Goal: Navigation & Orientation: Find specific page/section

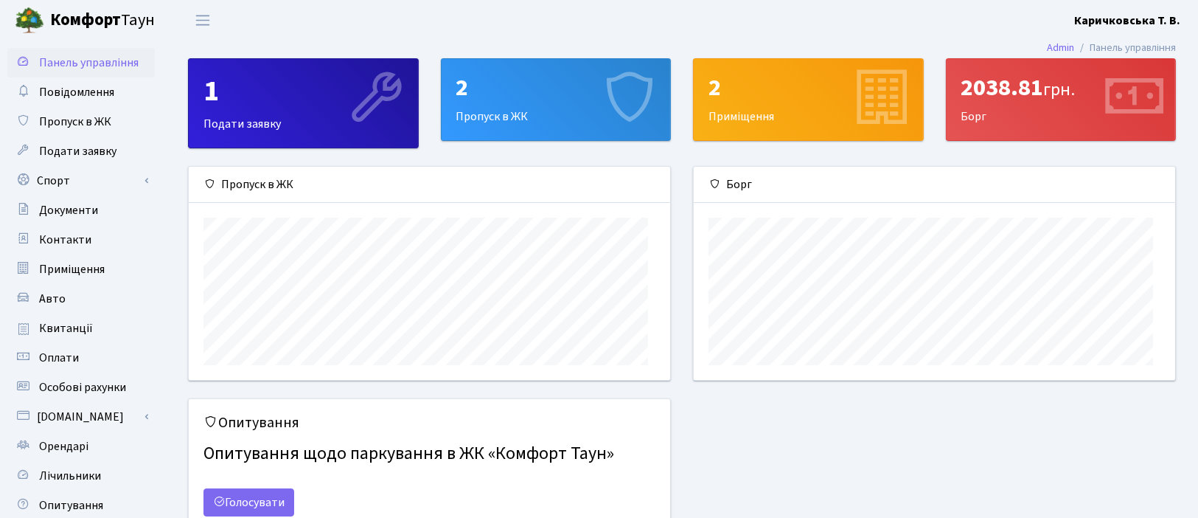
scroll to position [229, 481]
click at [98, 218] on span "Документи" at bounding box center [68, 210] width 59 height 16
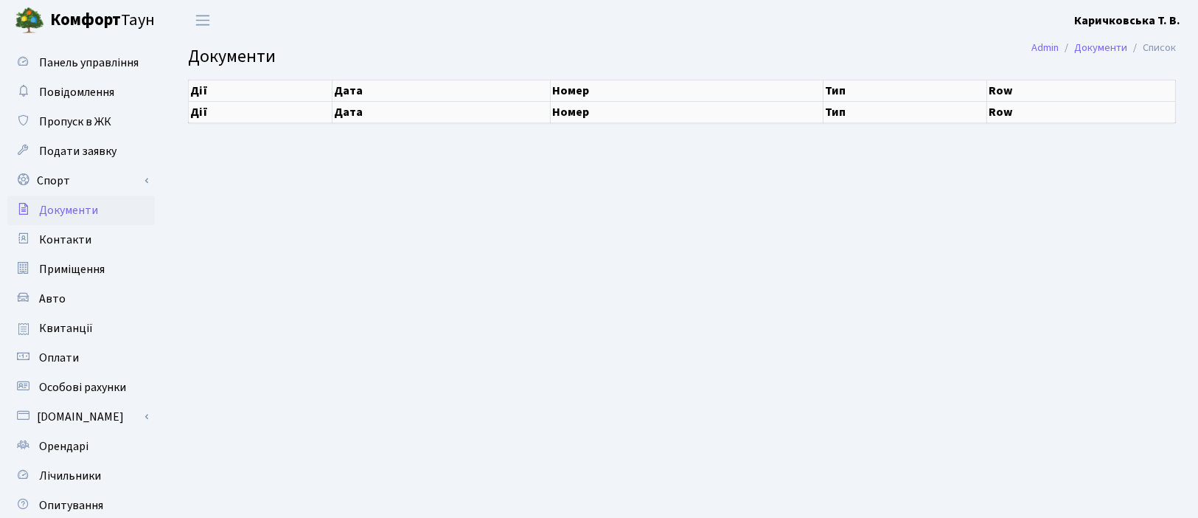
select select "25"
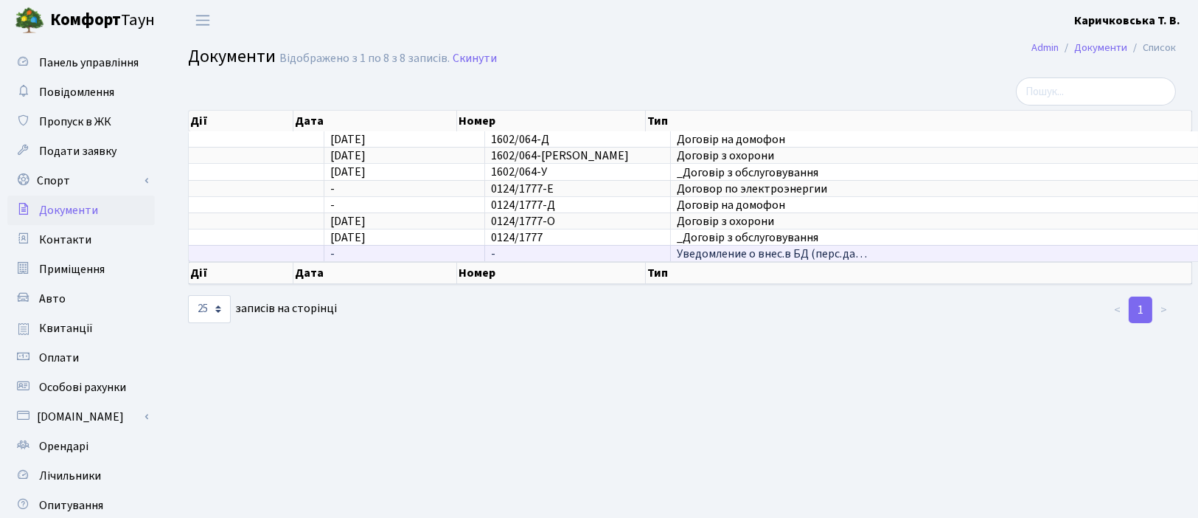
scroll to position [3, 0]
click at [83, 248] on span "Контакти" at bounding box center [65, 239] width 52 height 16
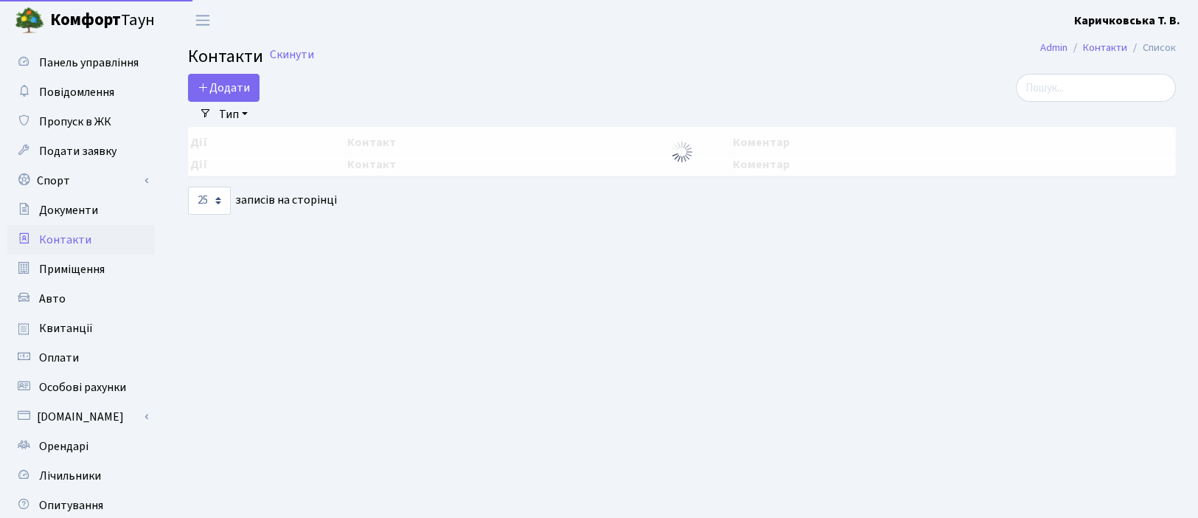
select select "25"
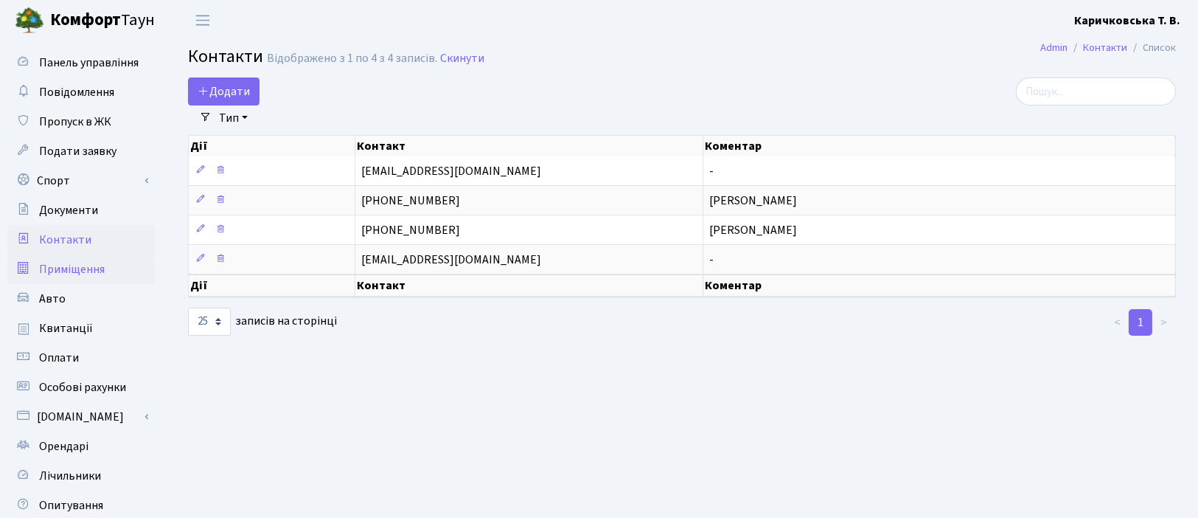
click at [88, 277] on span "Приміщення" at bounding box center [72, 269] width 66 height 16
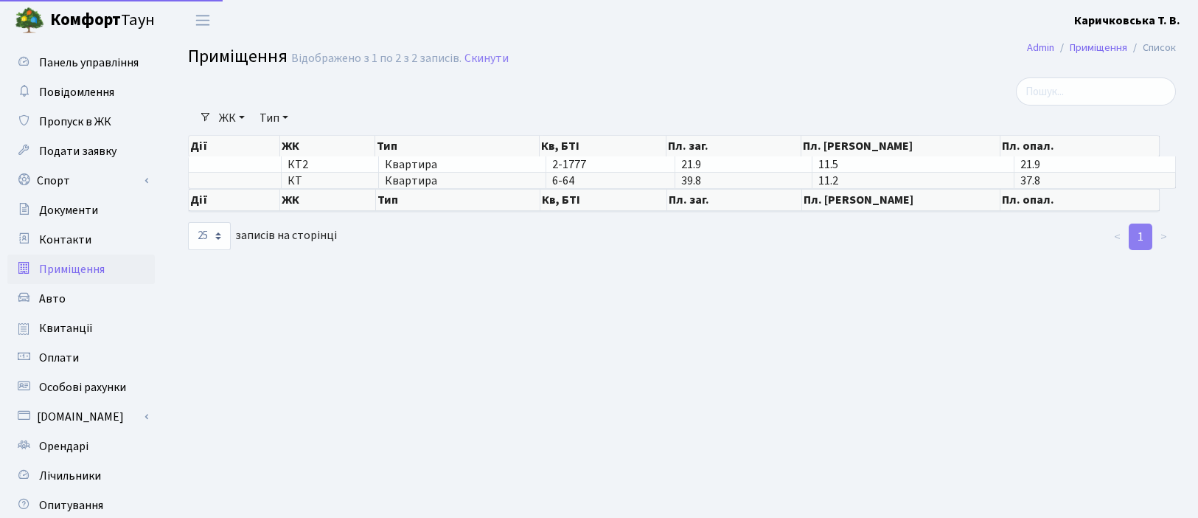
select select "25"
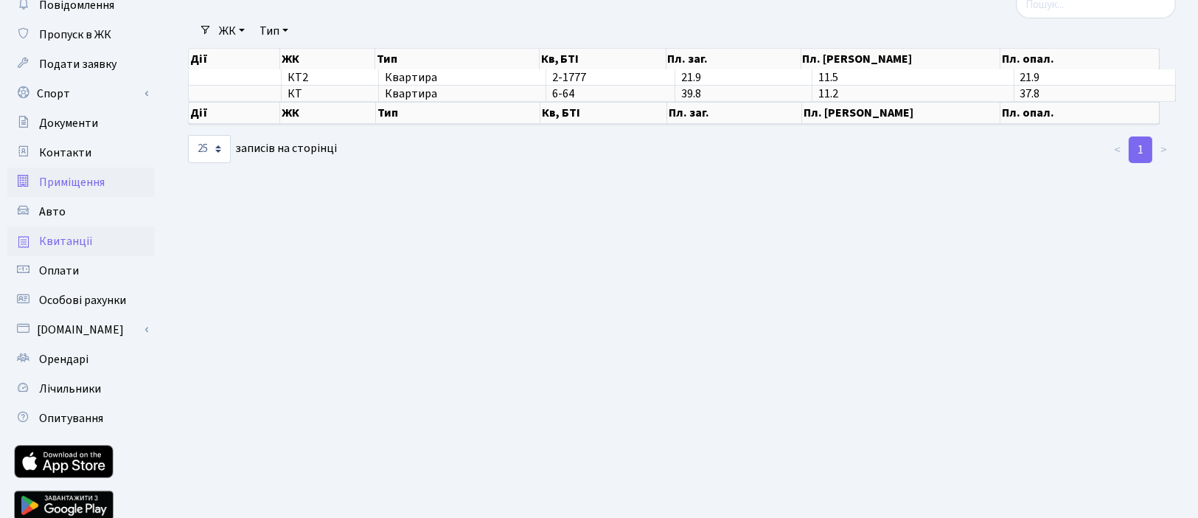
scroll to position [110, 0]
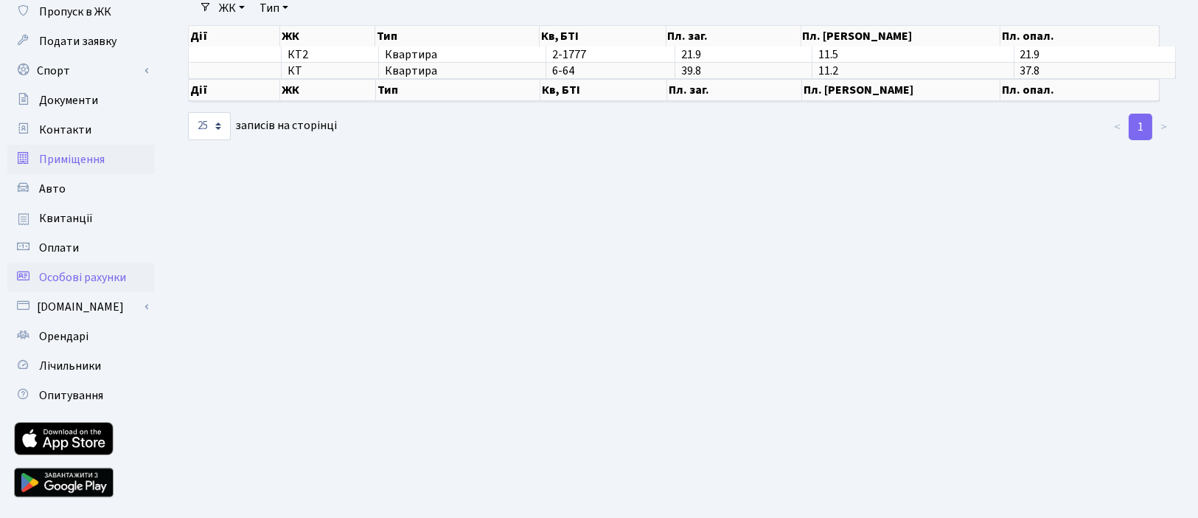
click at [83, 285] on span "Особові рахунки" at bounding box center [82, 277] width 87 height 16
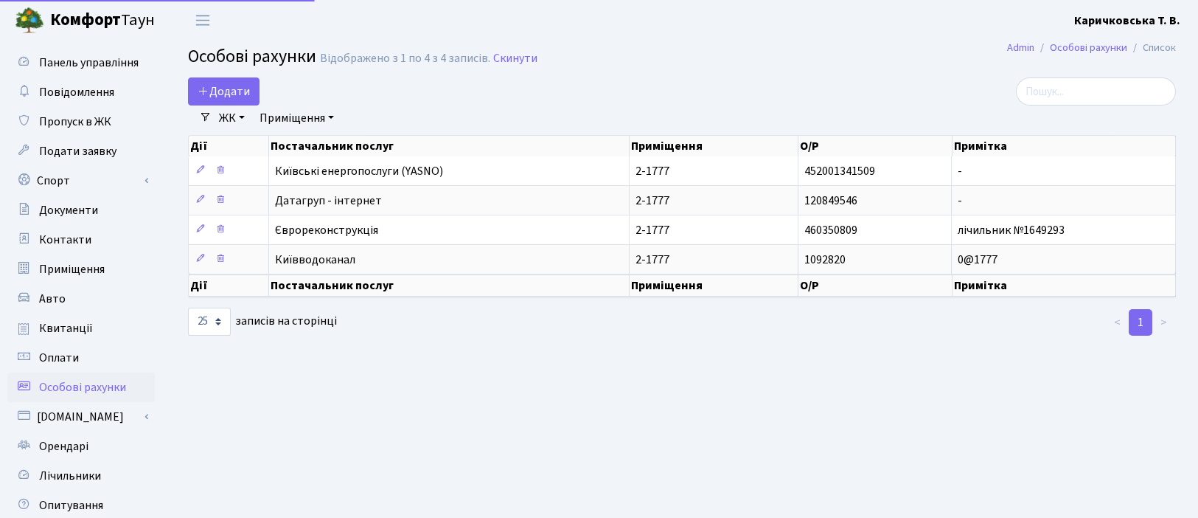
select select "25"
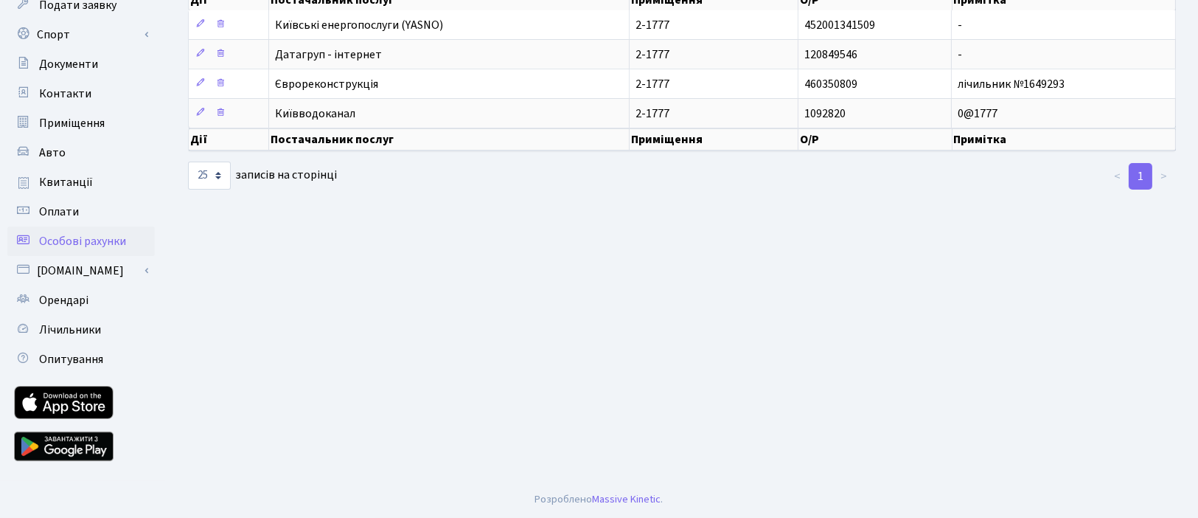
scroll to position [220, 0]
click at [84, 308] on span "Орендарі" at bounding box center [63, 300] width 49 height 16
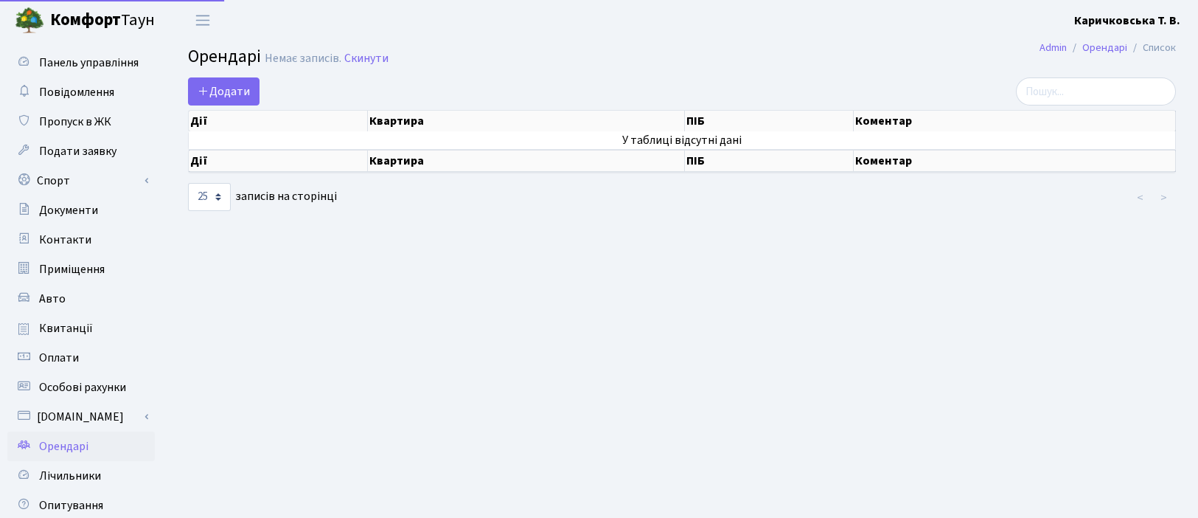
select select "25"
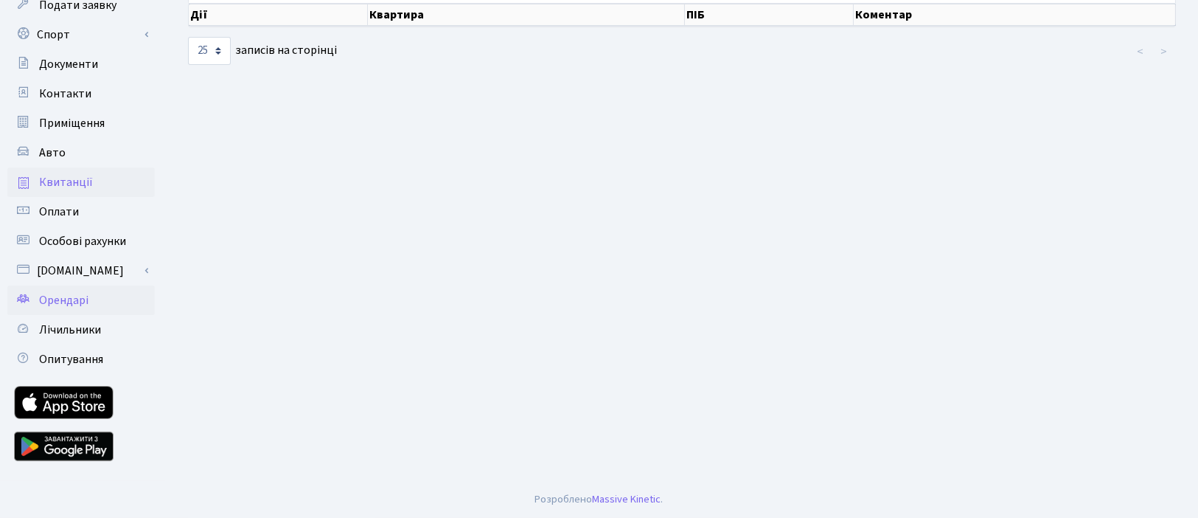
scroll to position [220, 0]
click at [94, 338] on span "Лічильники" at bounding box center [70, 329] width 62 height 16
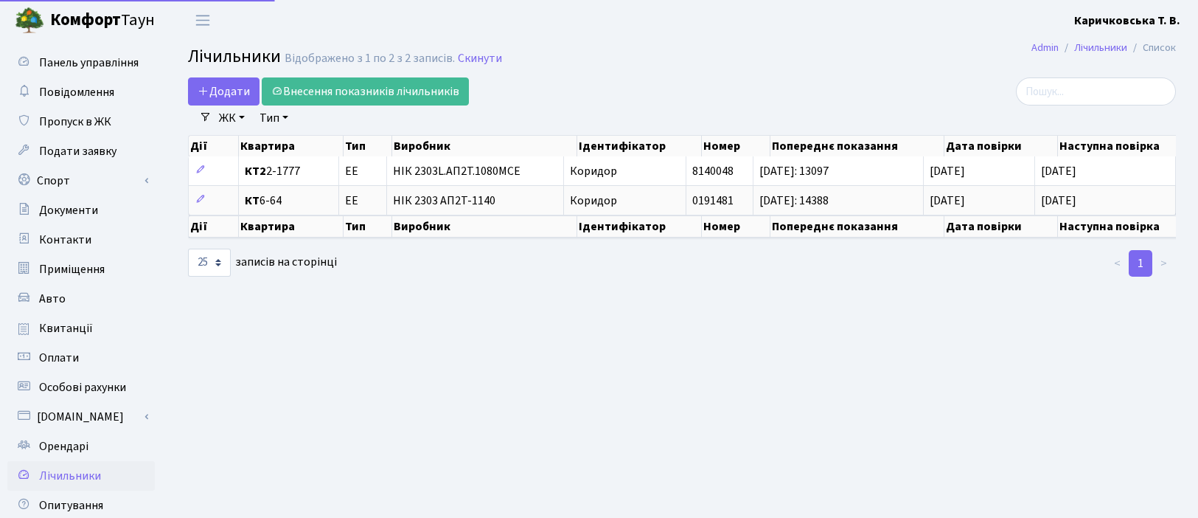
select select "25"
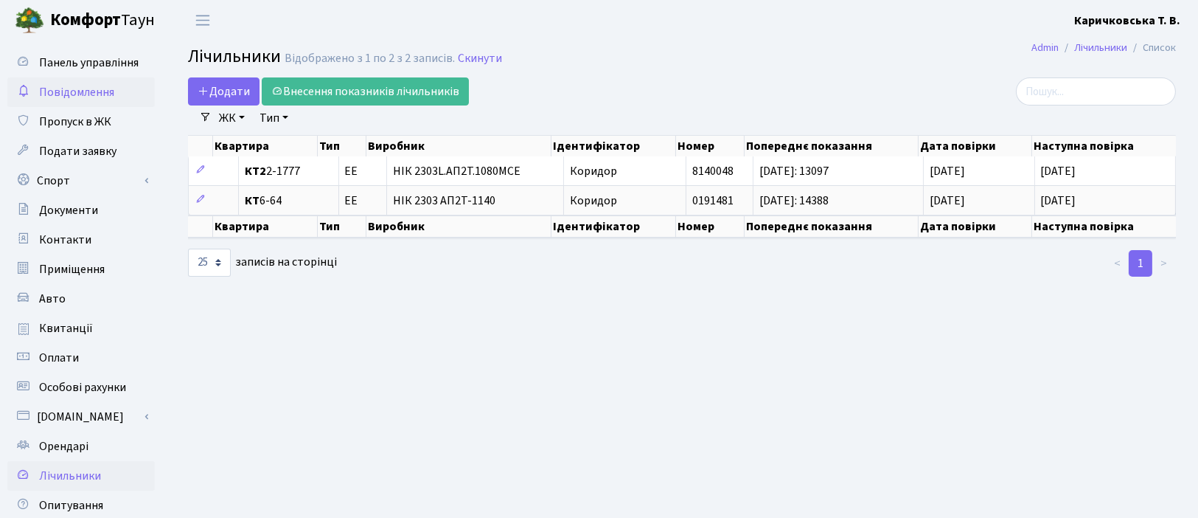
click at [102, 100] on span "Повідомлення" at bounding box center [76, 92] width 75 height 16
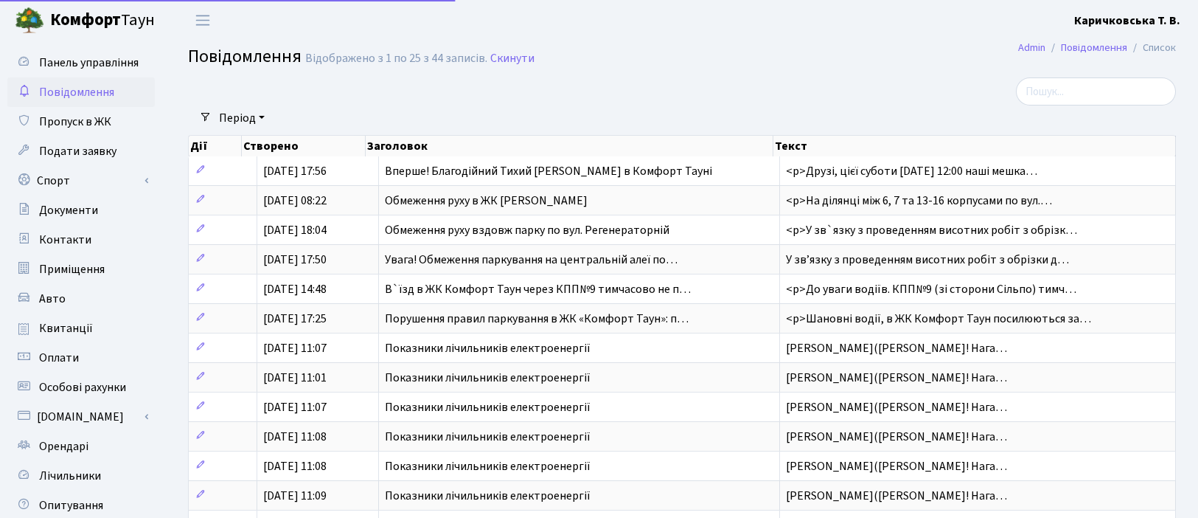
select select "25"
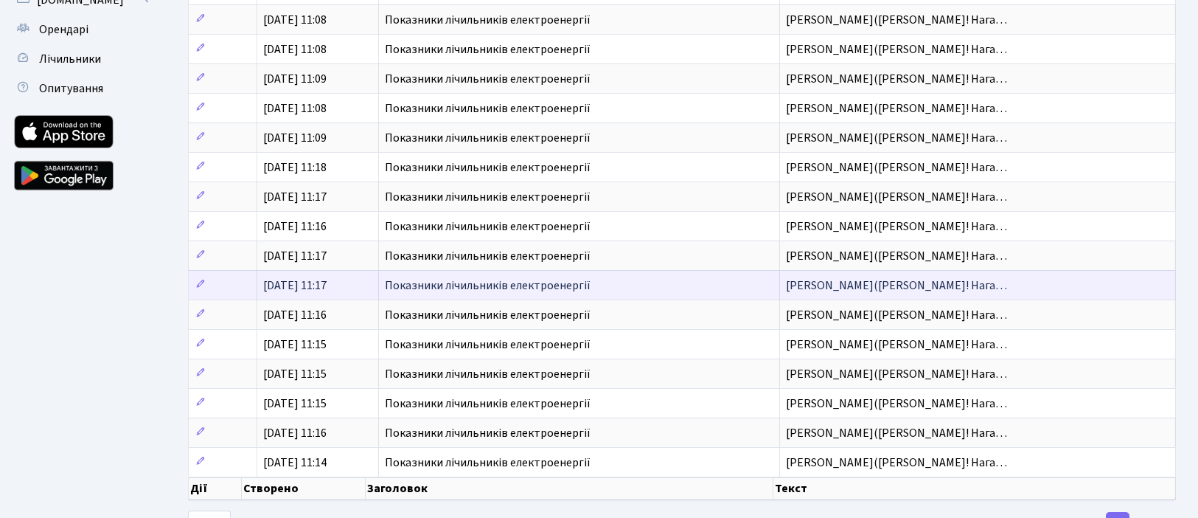
scroll to position [306, 0]
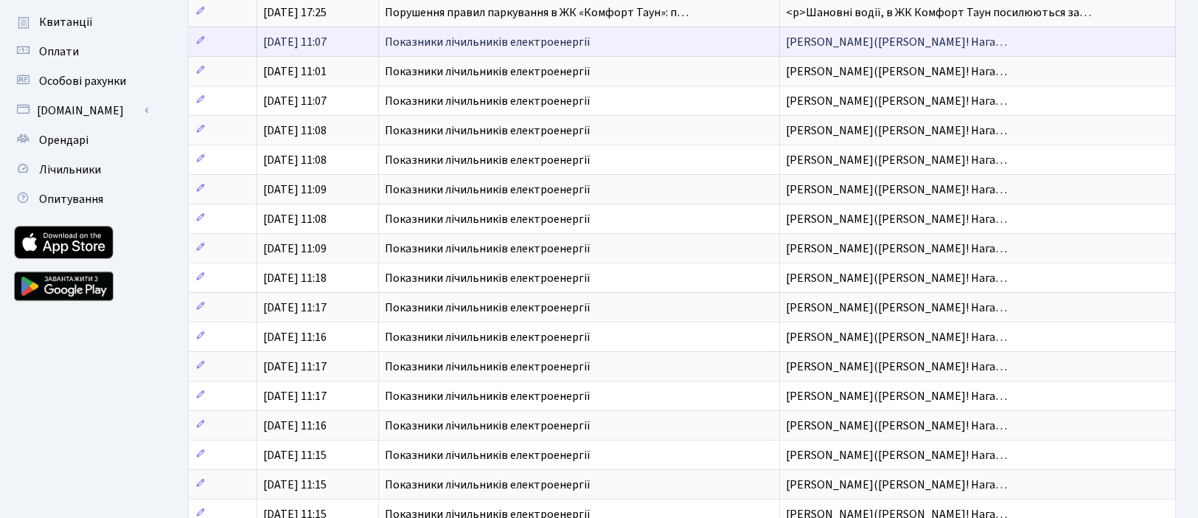
click at [590, 50] on span "Показники лічильників електроенергії" at bounding box center [488, 42] width 206 height 16
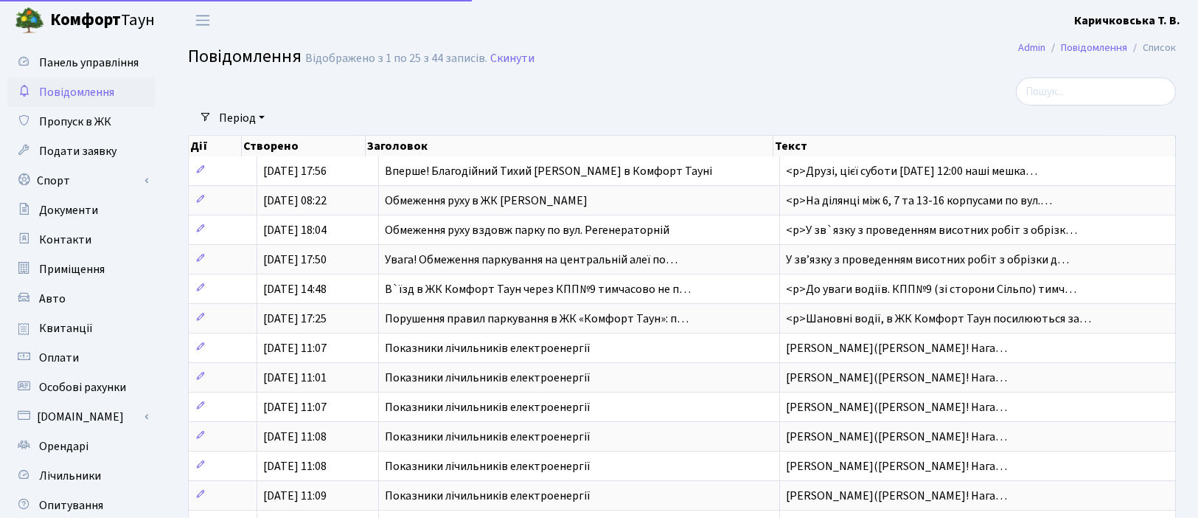
select select "25"
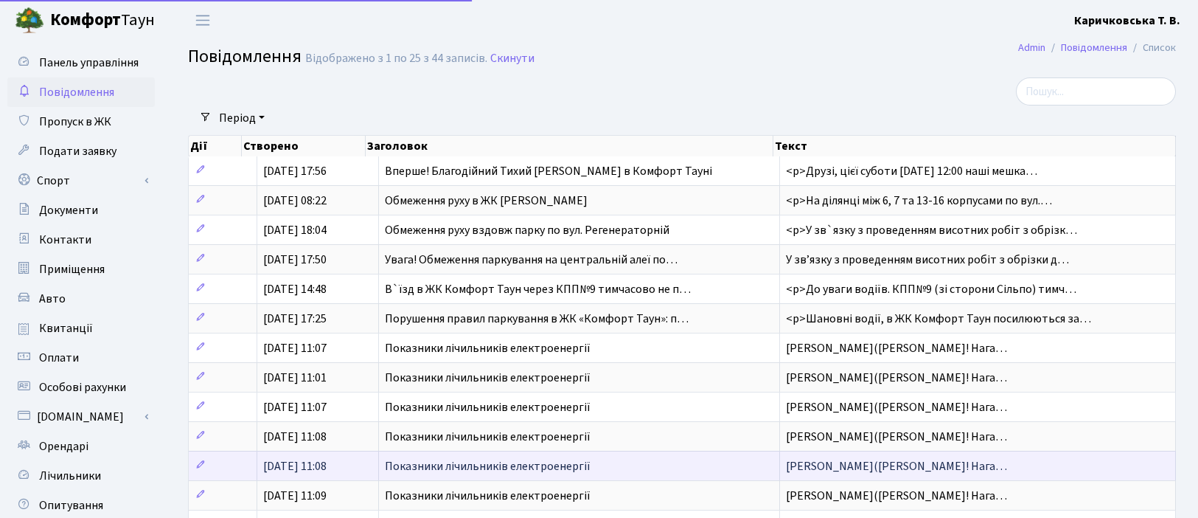
scroll to position [306, 0]
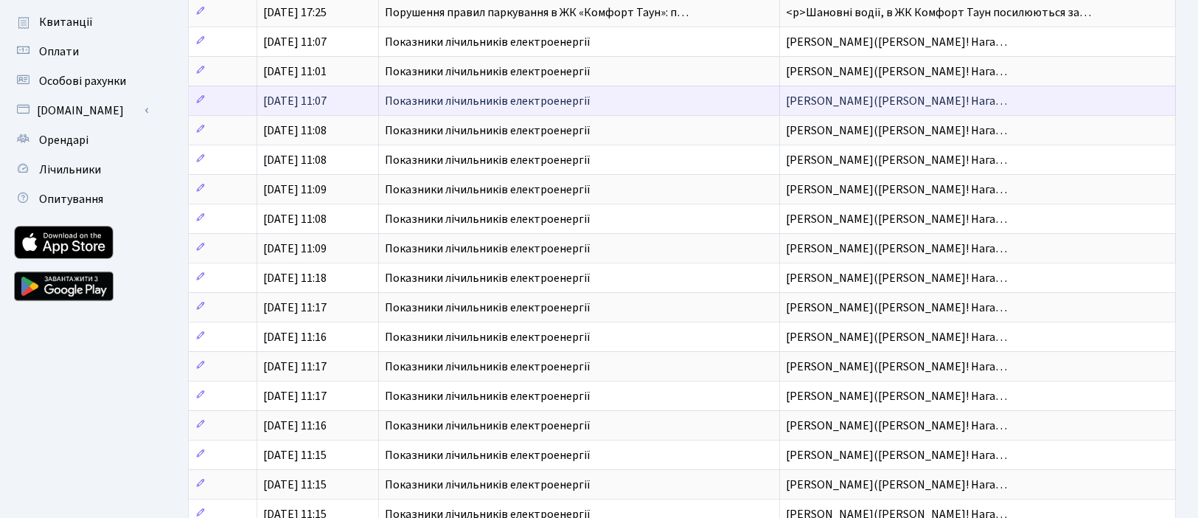
click at [941, 109] on span "Шановний(а) Каричковська Тетяна Валентинівна! Нага…" at bounding box center [896, 101] width 221 height 16
click at [590, 109] on span "Показники лічильників електроенергії" at bounding box center [488, 101] width 206 height 16
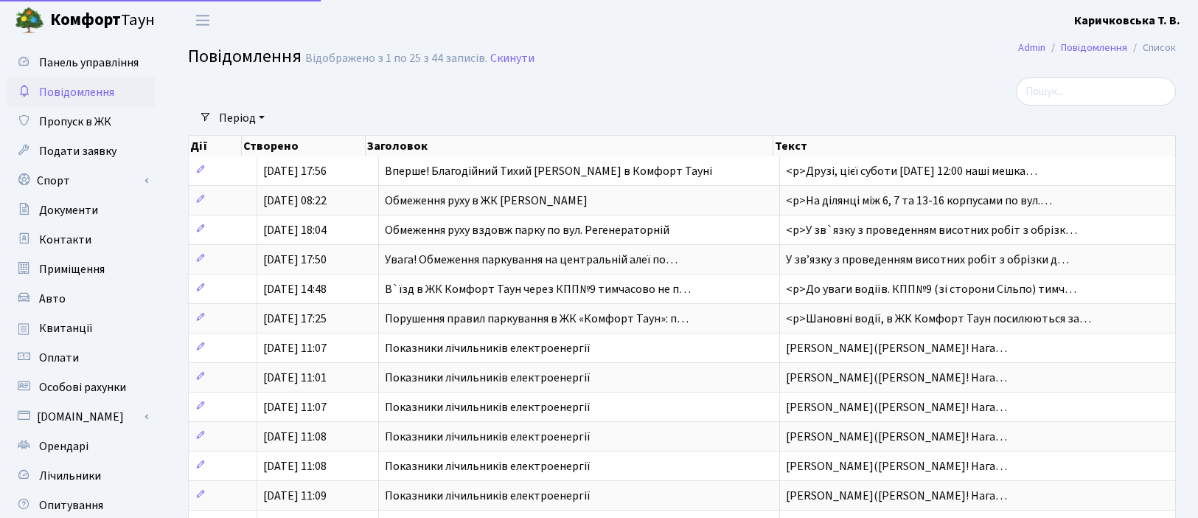
select select "25"
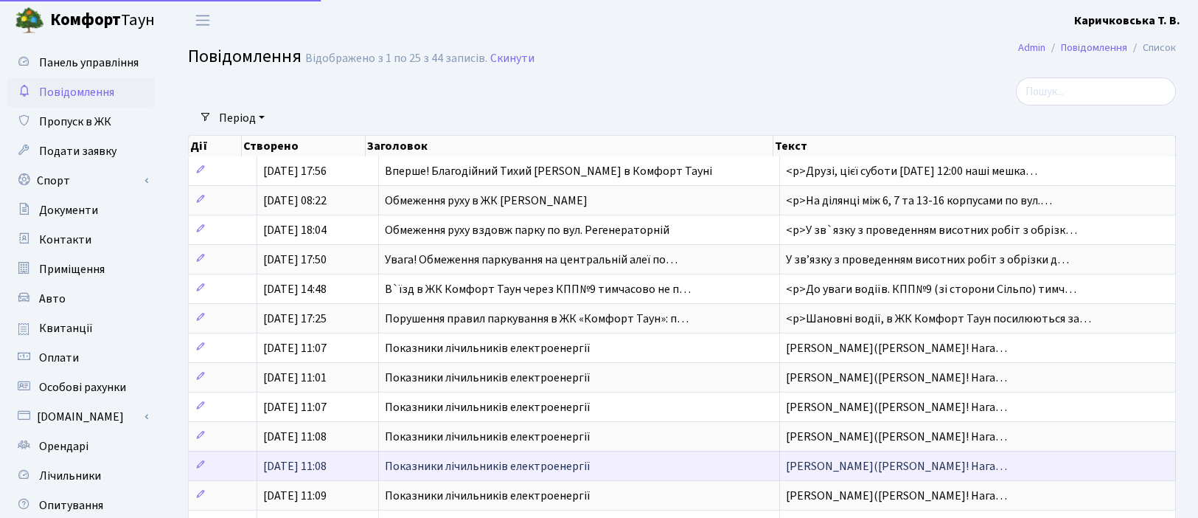
scroll to position [306, 0]
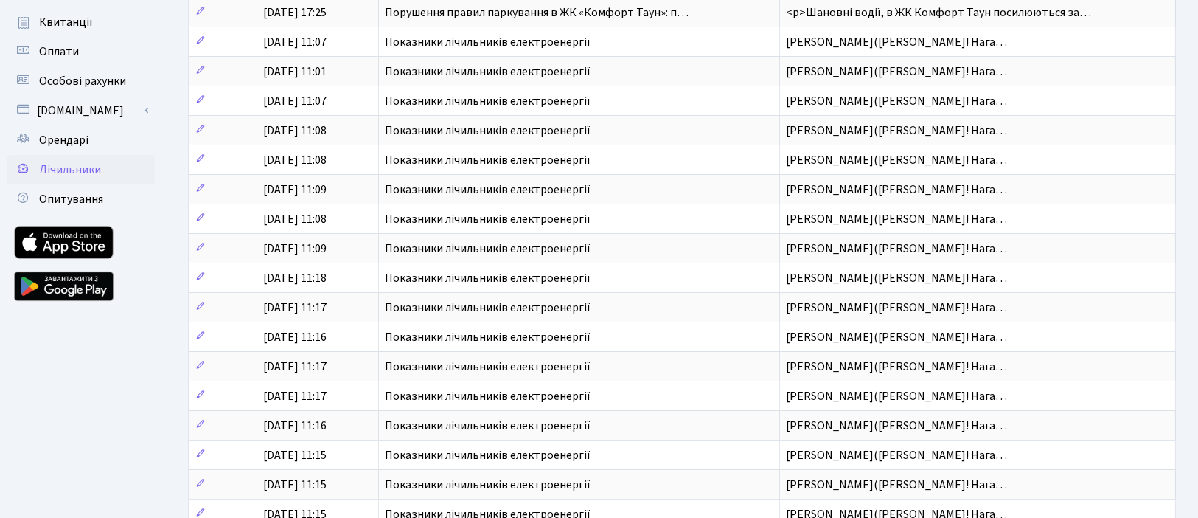
click at [101, 178] on span "Лічильники" at bounding box center [70, 169] width 62 height 16
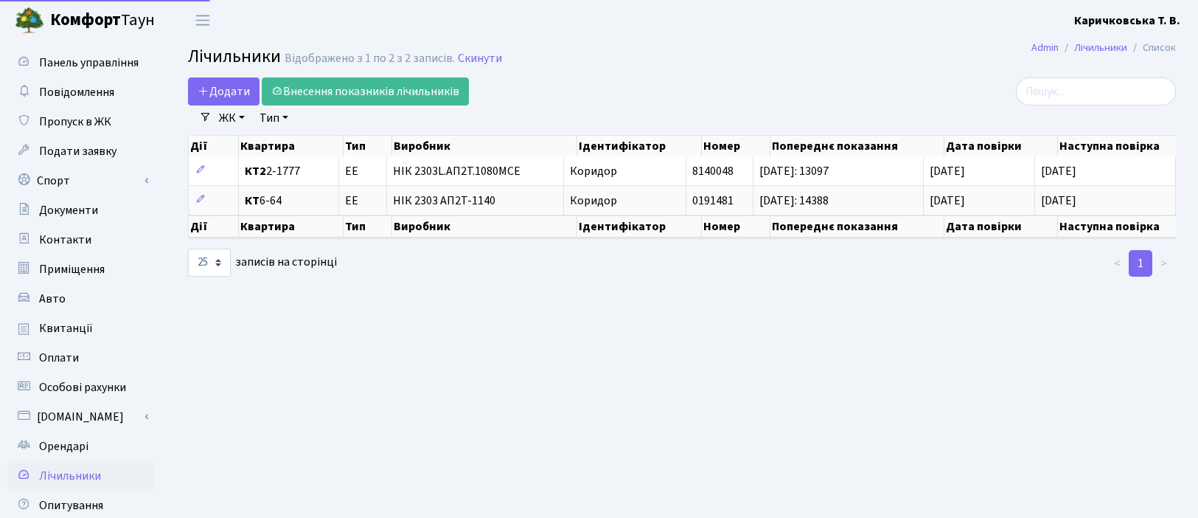
select select "25"
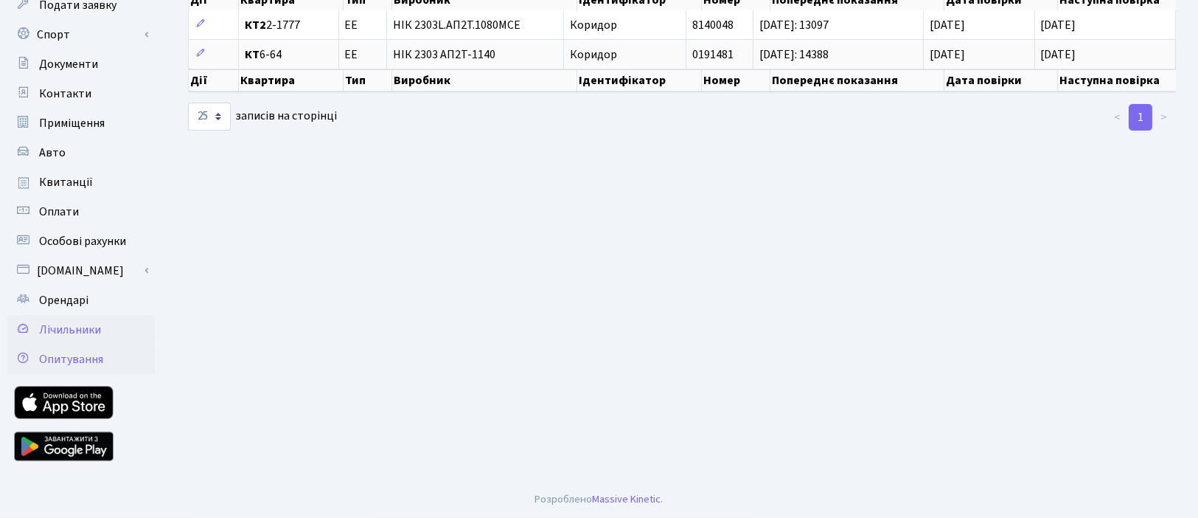
click at [64, 367] on span "Опитування" at bounding box center [71, 359] width 64 height 16
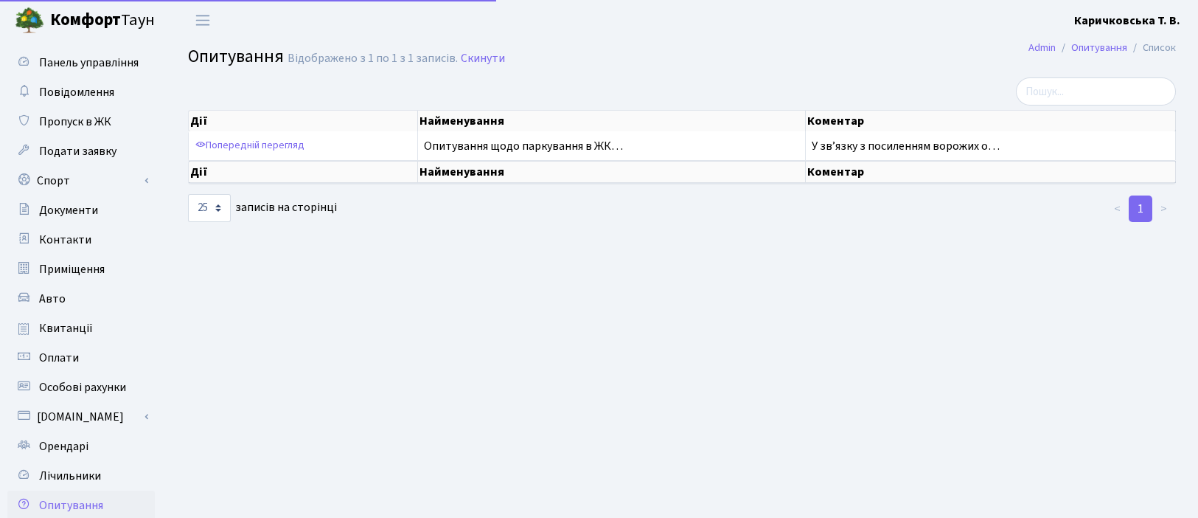
select select "25"
click at [63, 336] on span "Квитанції" at bounding box center [66, 328] width 54 height 16
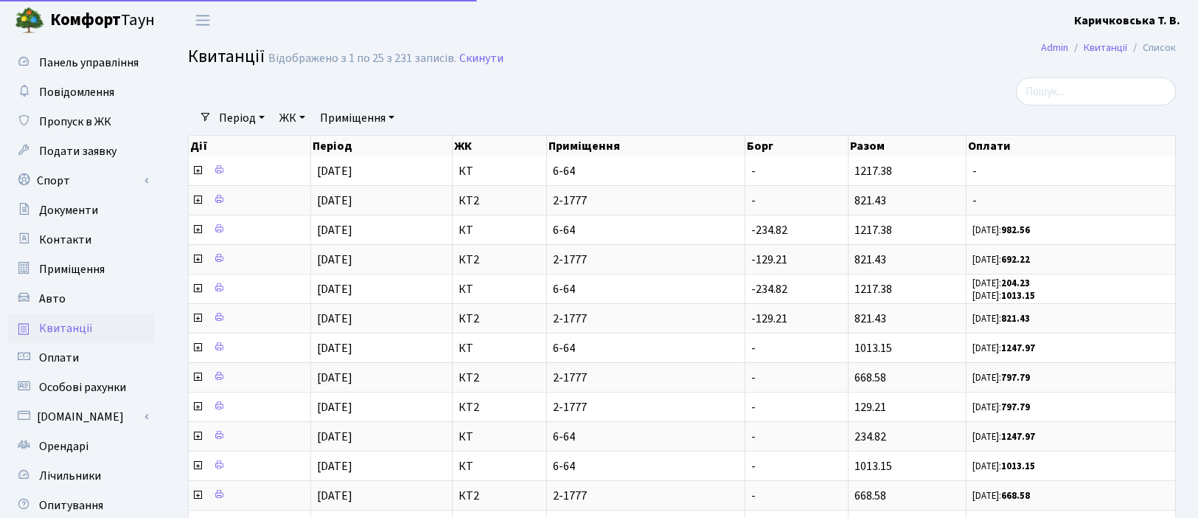
select select "25"
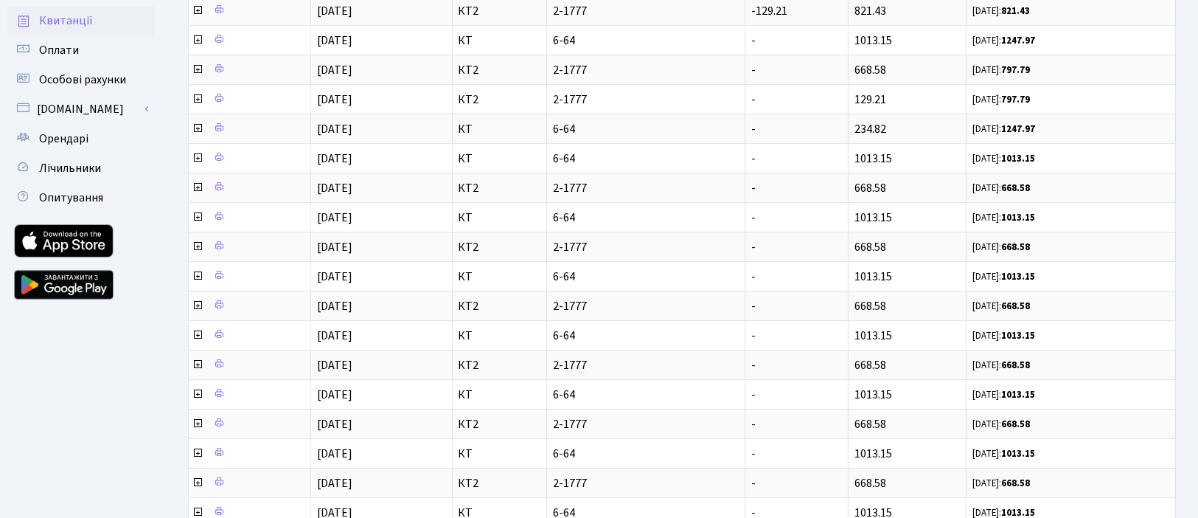
scroll to position [331, 0]
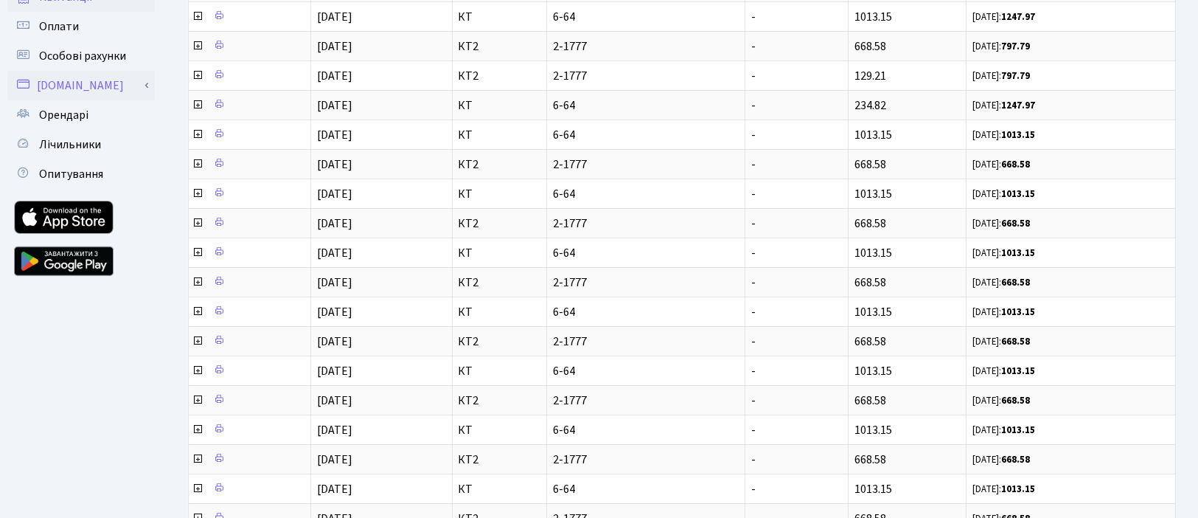
click at [69, 100] on link "[DOMAIN_NAME]" at bounding box center [80, 85] width 147 height 29
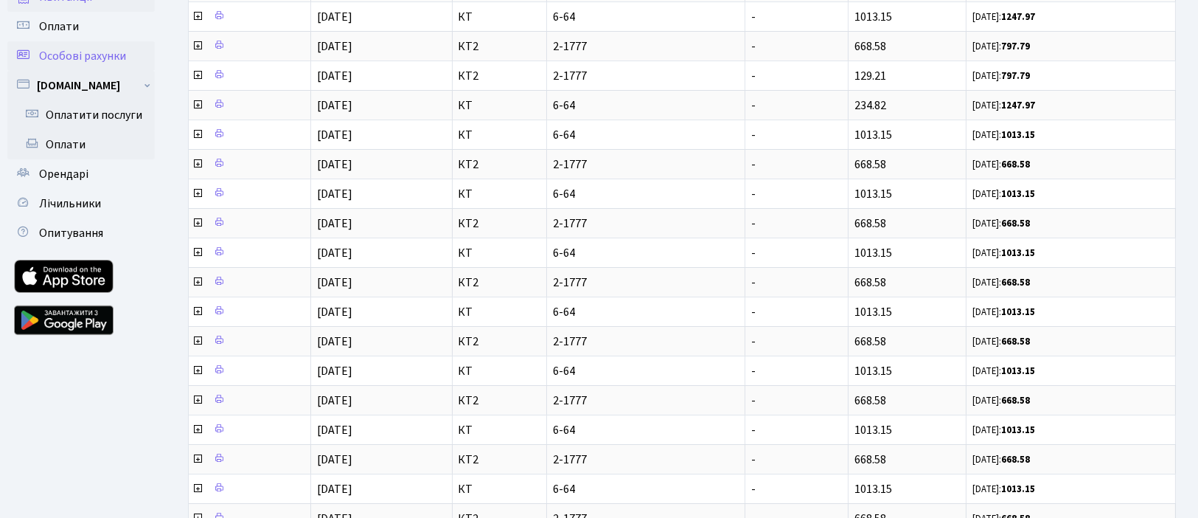
click at [69, 64] on span "Особові рахунки" at bounding box center [82, 56] width 87 height 16
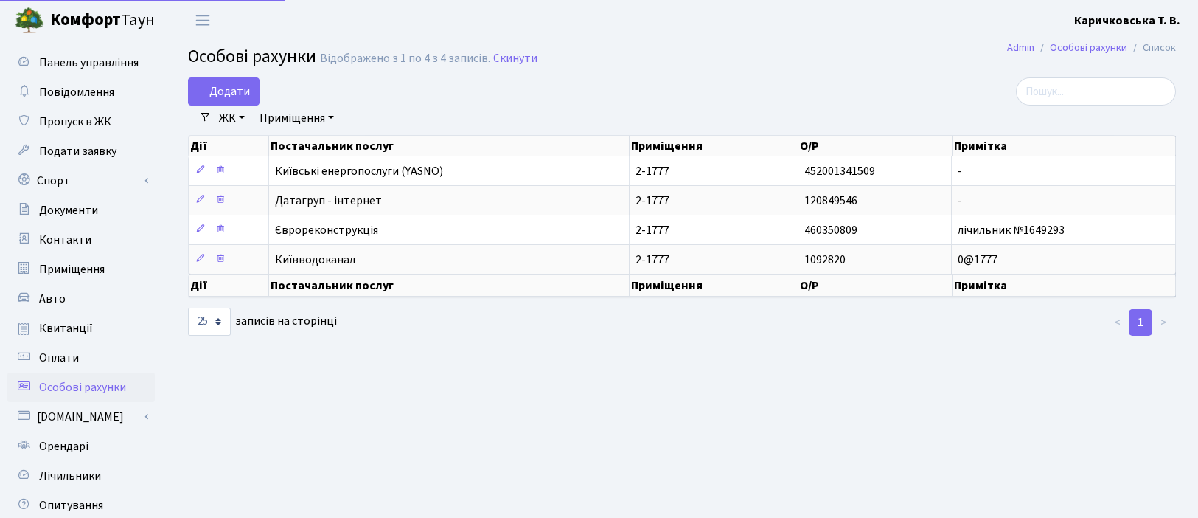
select select "25"
click at [79, 218] on span "Документи" at bounding box center [68, 210] width 59 height 16
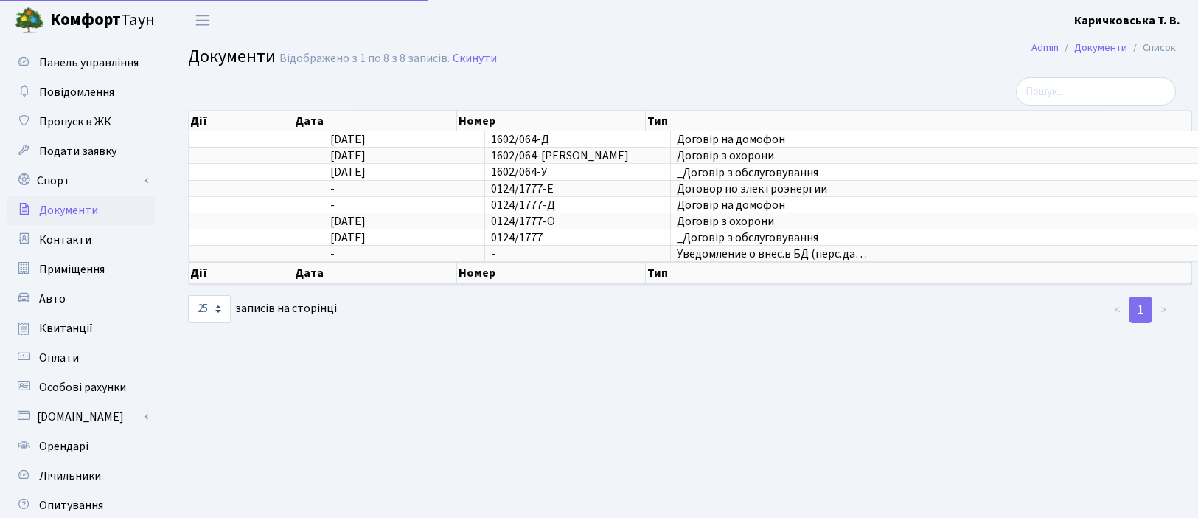
select select "25"
click at [71, 195] on link "Спорт" at bounding box center [80, 180] width 147 height 29
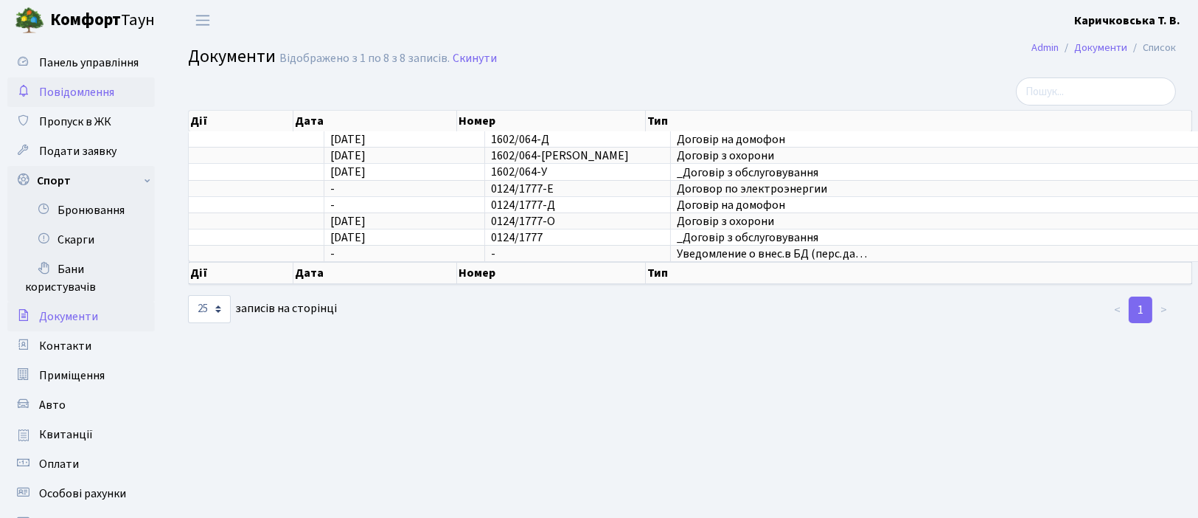
click at [87, 100] on span "Повідомлення" at bounding box center [76, 92] width 75 height 16
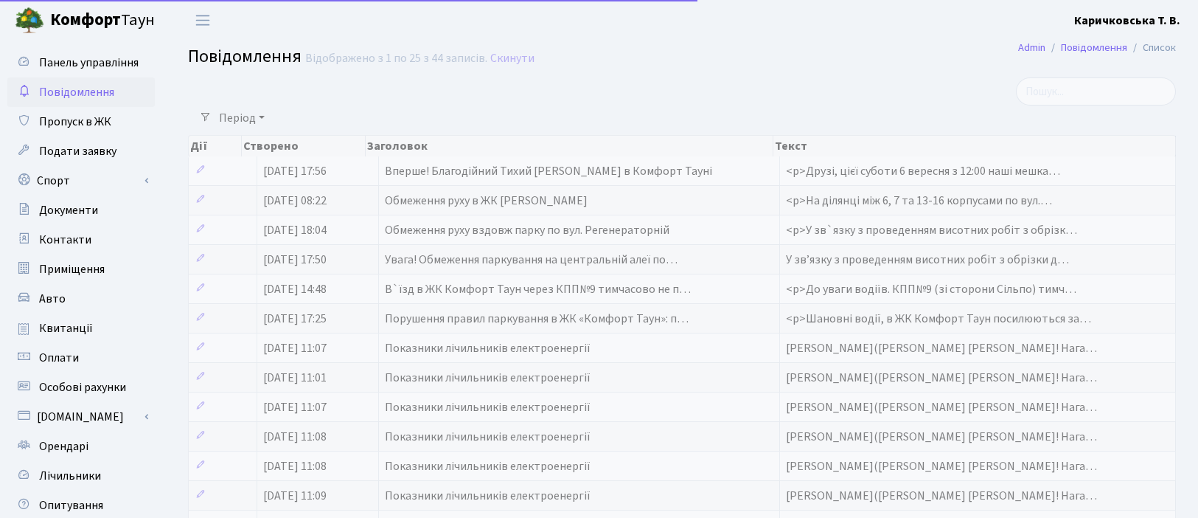
select select "25"
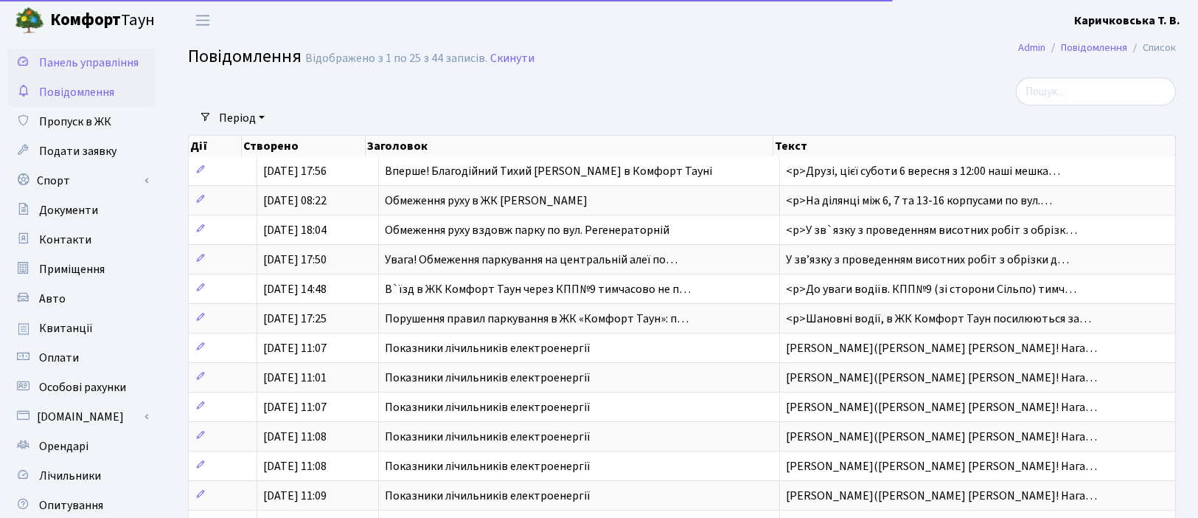
click at [66, 71] on span "Панель управління" at bounding box center [89, 63] width 100 height 16
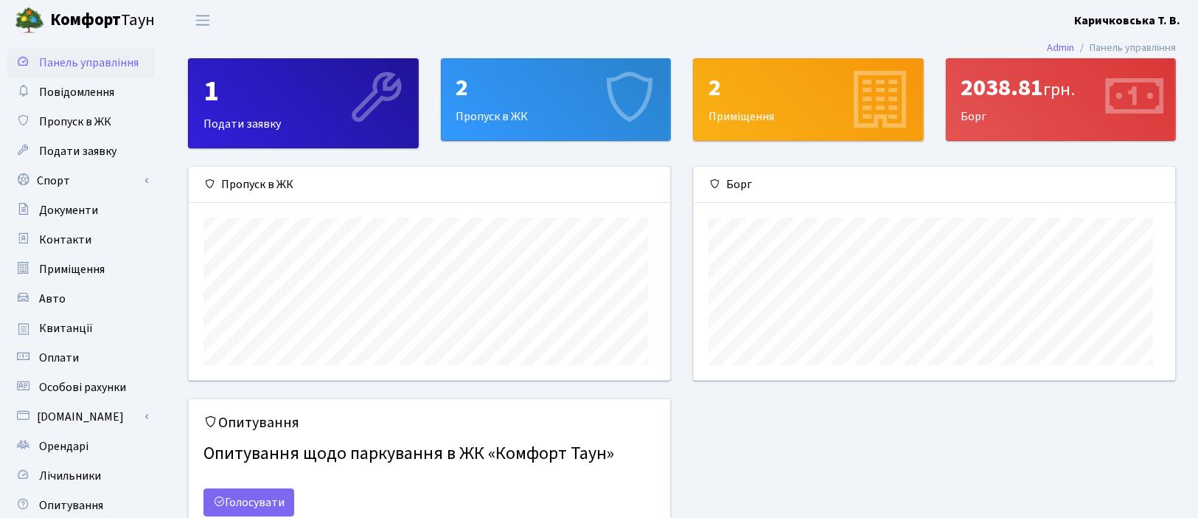
click at [764, 102] on div "2" at bounding box center [808, 88] width 200 height 28
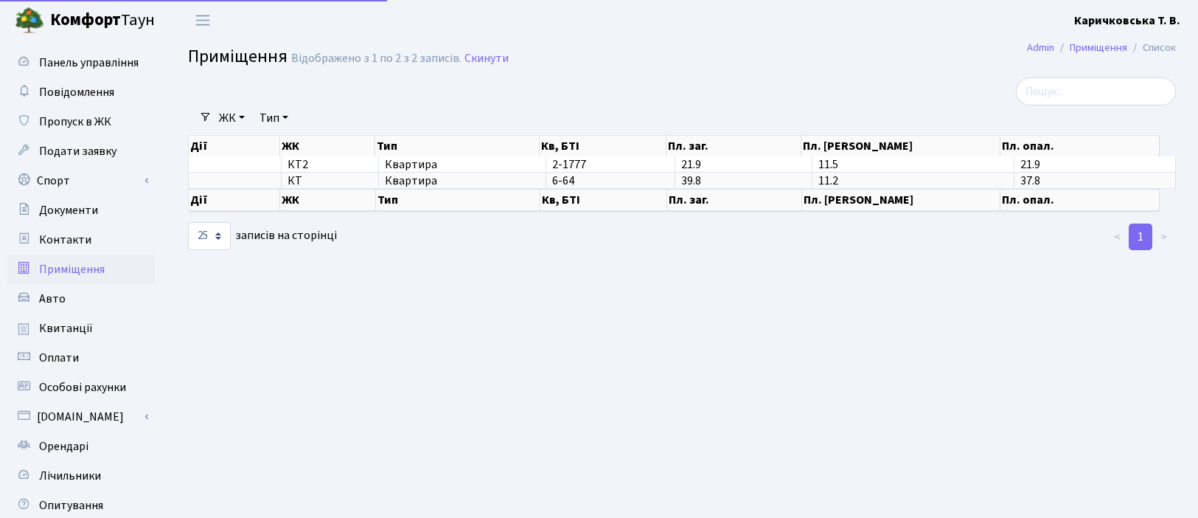
select select "25"
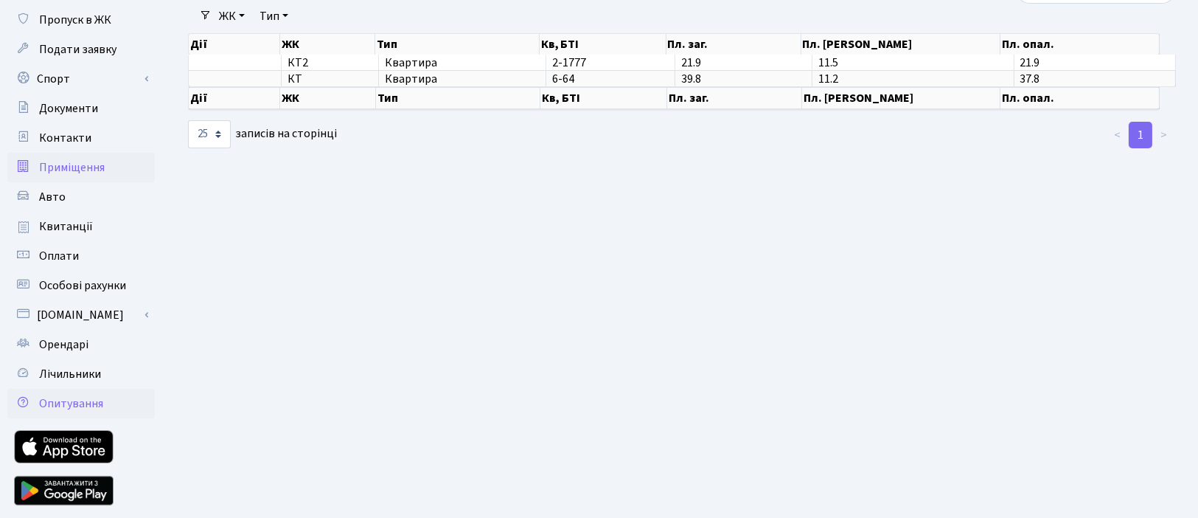
scroll to position [220, 0]
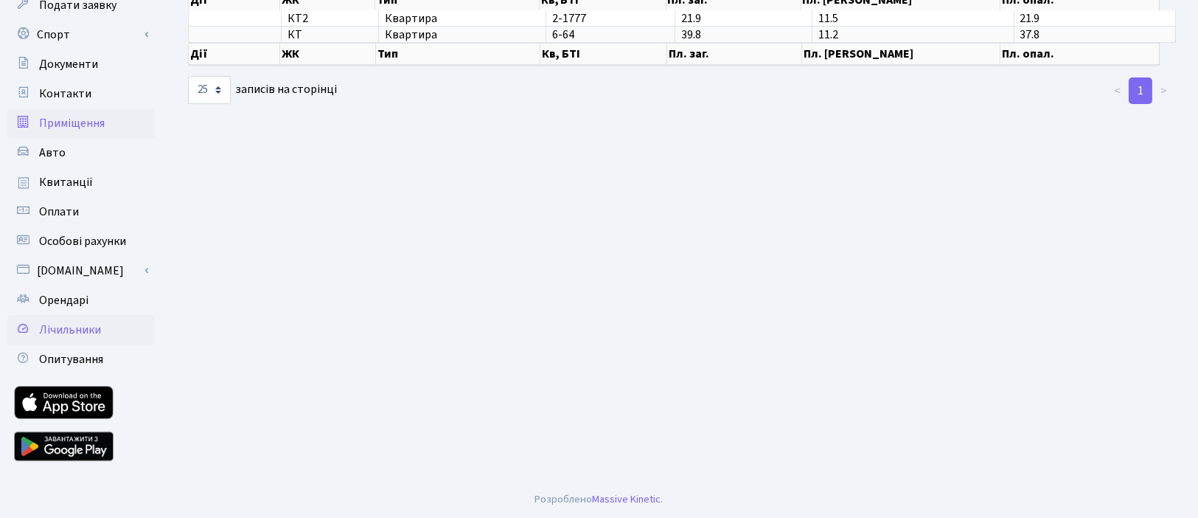
click at [86, 338] on span "Лічильники" at bounding box center [70, 329] width 62 height 16
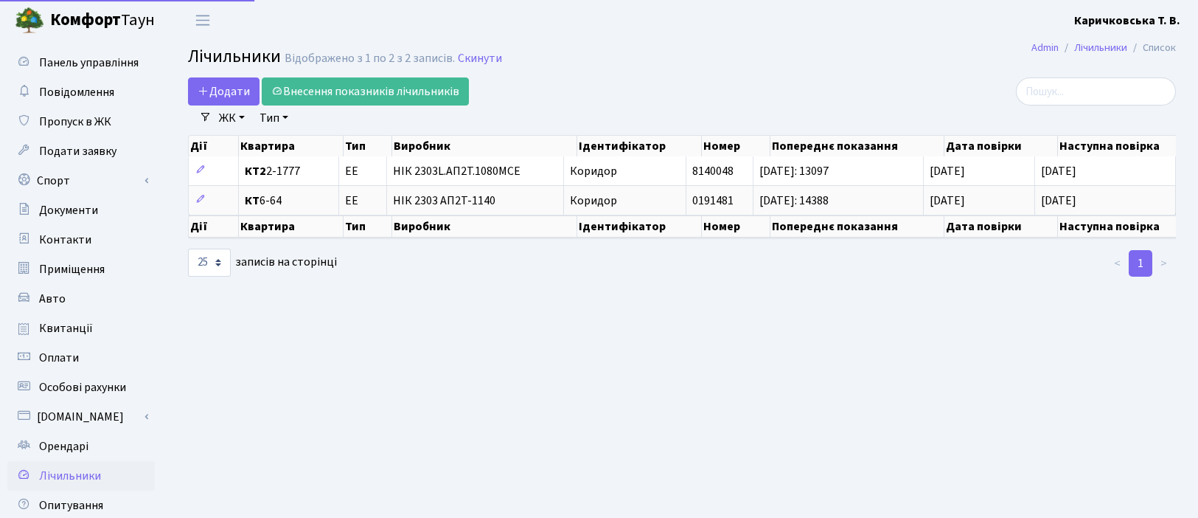
select select "25"
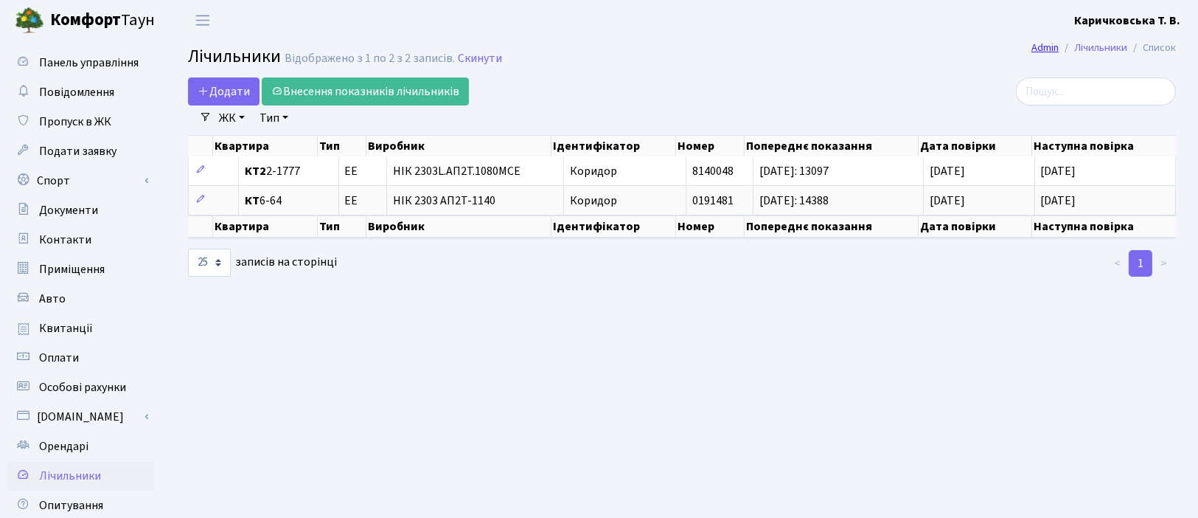
click at [1031, 52] on link "Admin" at bounding box center [1044, 47] width 27 height 15
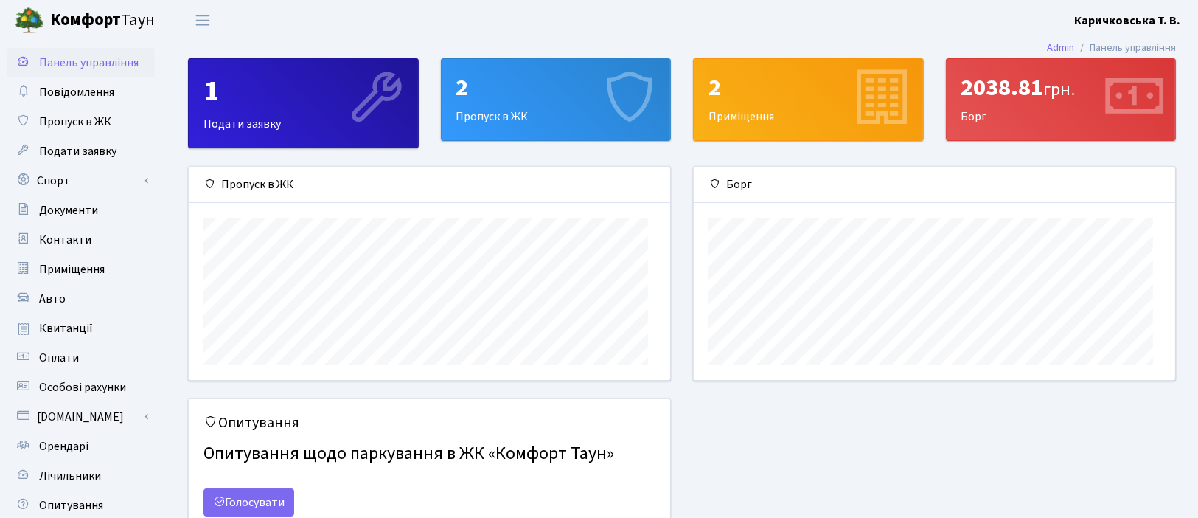
scroll to position [229, 481]
click at [1074, 52] on li "Панель управління" at bounding box center [1125, 48] width 102 height 16
click at [210, 19] on span "Переключити навігацію" at bounding box center [203, 20] width 22 height 17
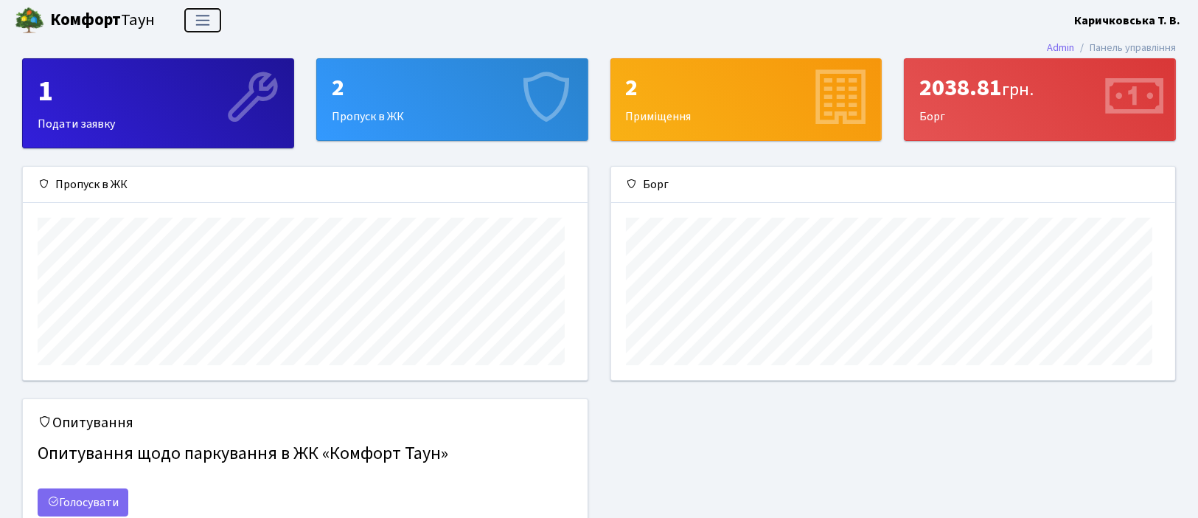
scroll to position [736958, 736621]
click at [210, 19] on span "Переключити навігацію" at bounding box center [203, 20] width 22 height 17
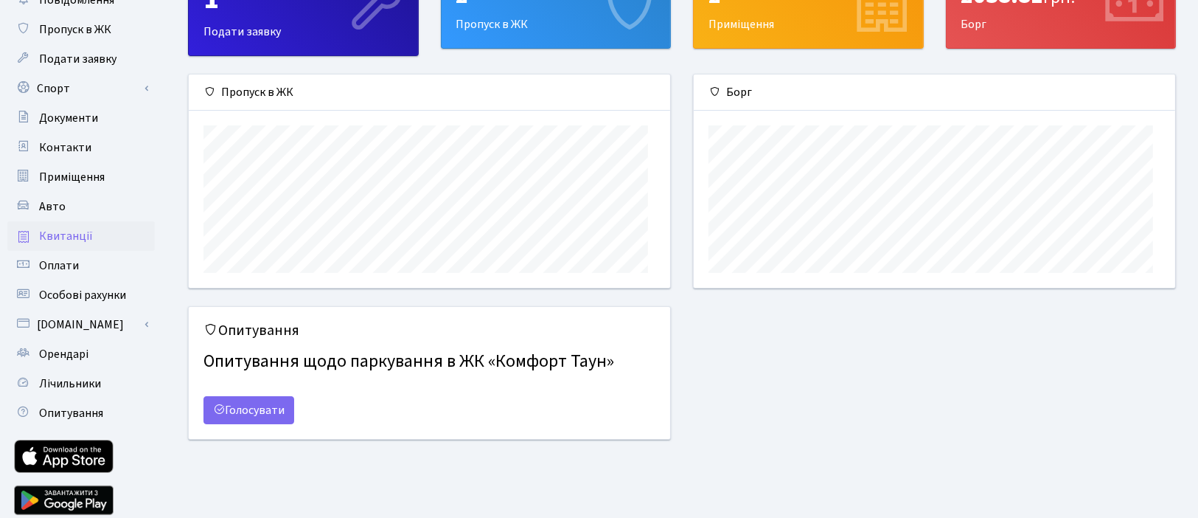
scroll to position [0, 0]
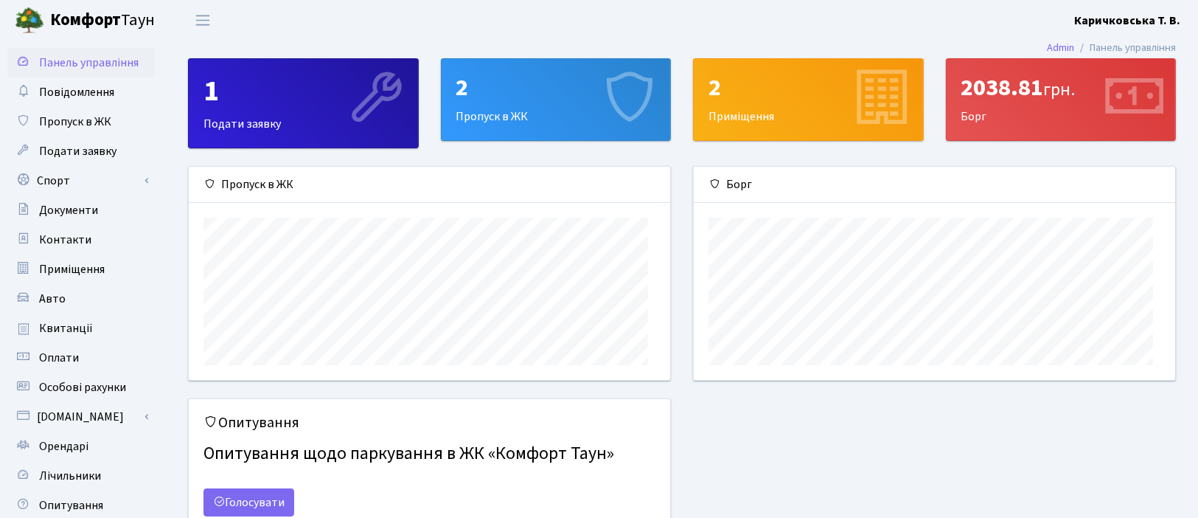
click at [1124, 23] on b "Каричковська Т. В." at bounding box center [1127, 21] width 106 height 16
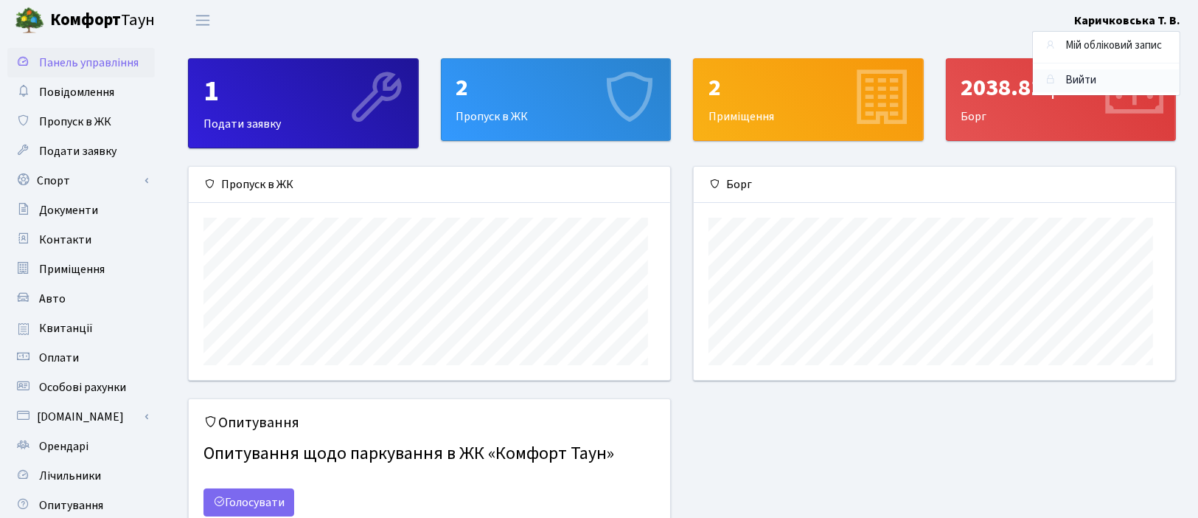
click at [1042, 92] on link "Вийти" at bounding box center [1106, 80] width 147 height 23
